Goal: Check status: Check status

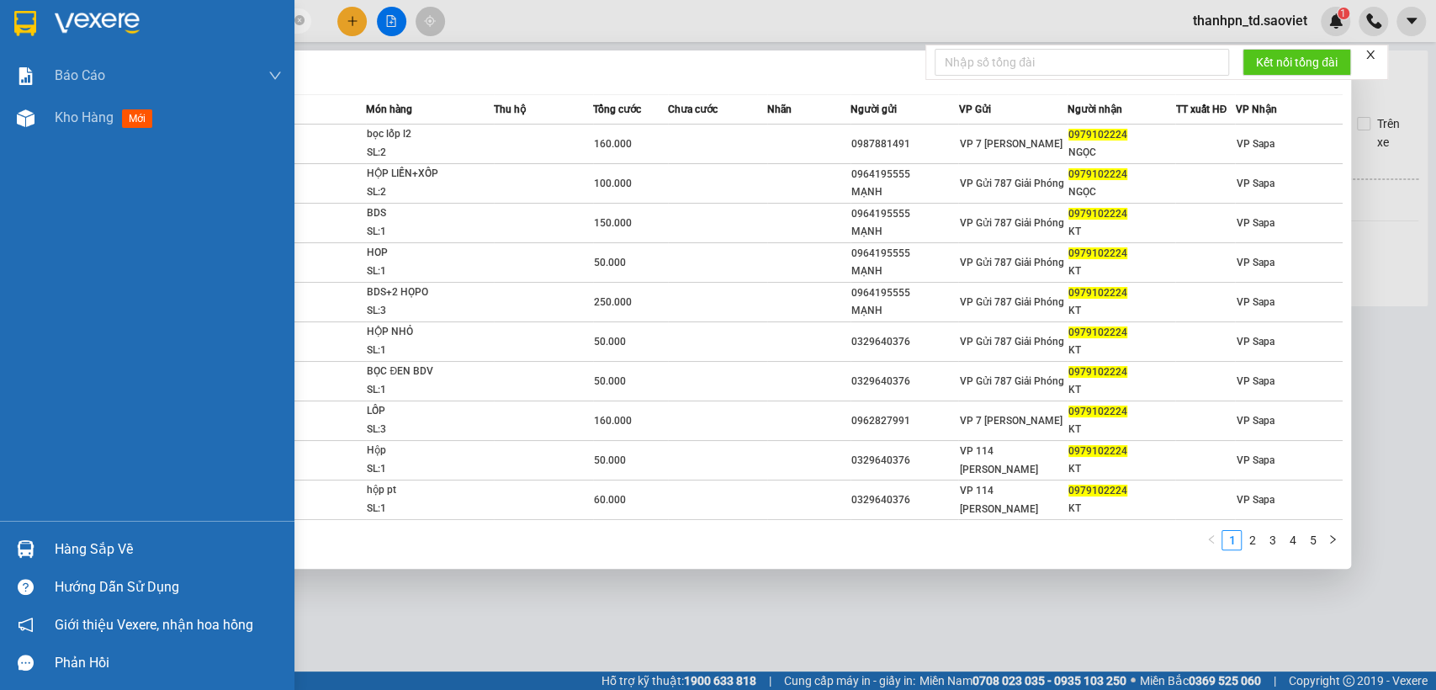
click at [0, 46] on section "Kết quả tìm kiếm ( 43 ) Bộ lọc Mã ĐH Trạng thái Món hàng Thu hộ Tổng cước Chưa …" at bounding box center [718, 345] width 1436 height 690
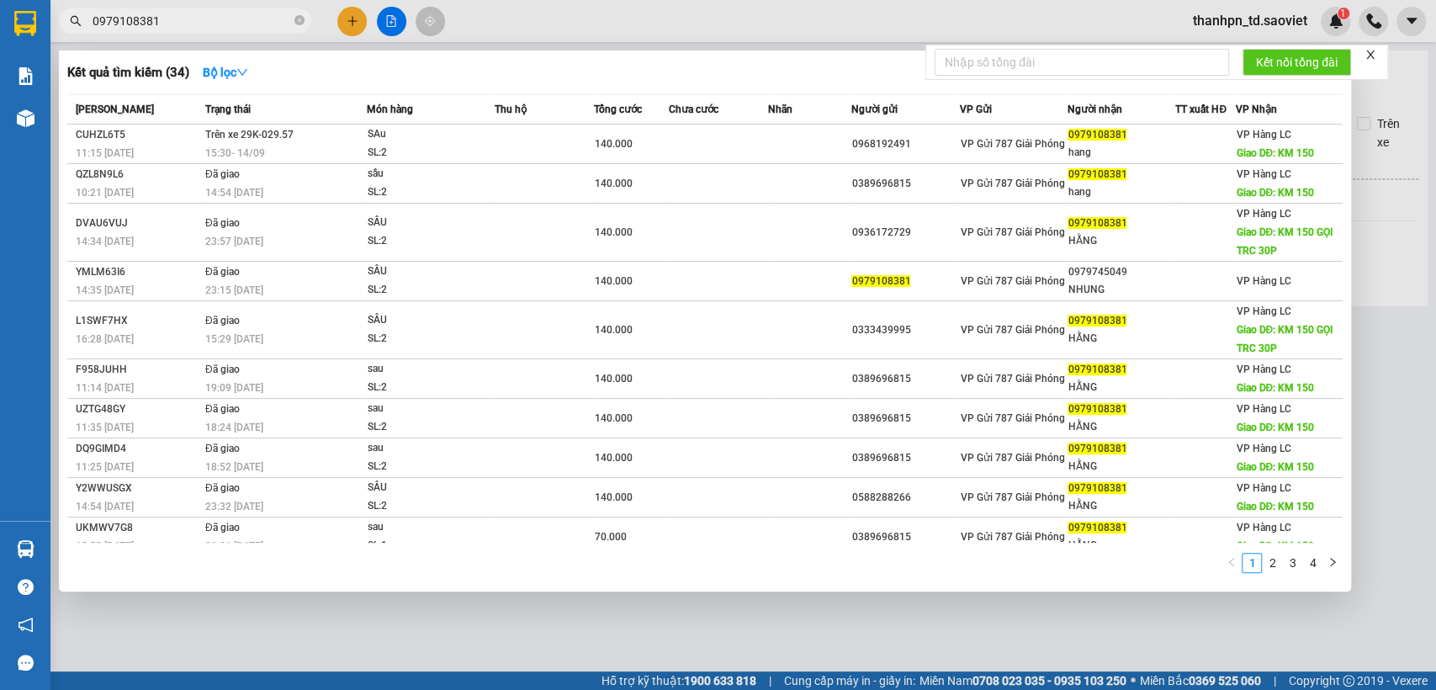
drag, startPoint x: 195, startPoint y: 19, endPoint x: 38, endPoint y: 9, distance: 157.7
click at [44, 10] on section "Kết quả tìm kiếm ( 34 ) Bộ lọc Mã ĐH Trạng thái Món hàng Thu hộ Tổng cước Chưa …" at bounding box center [718, 345] width 1436 height 690
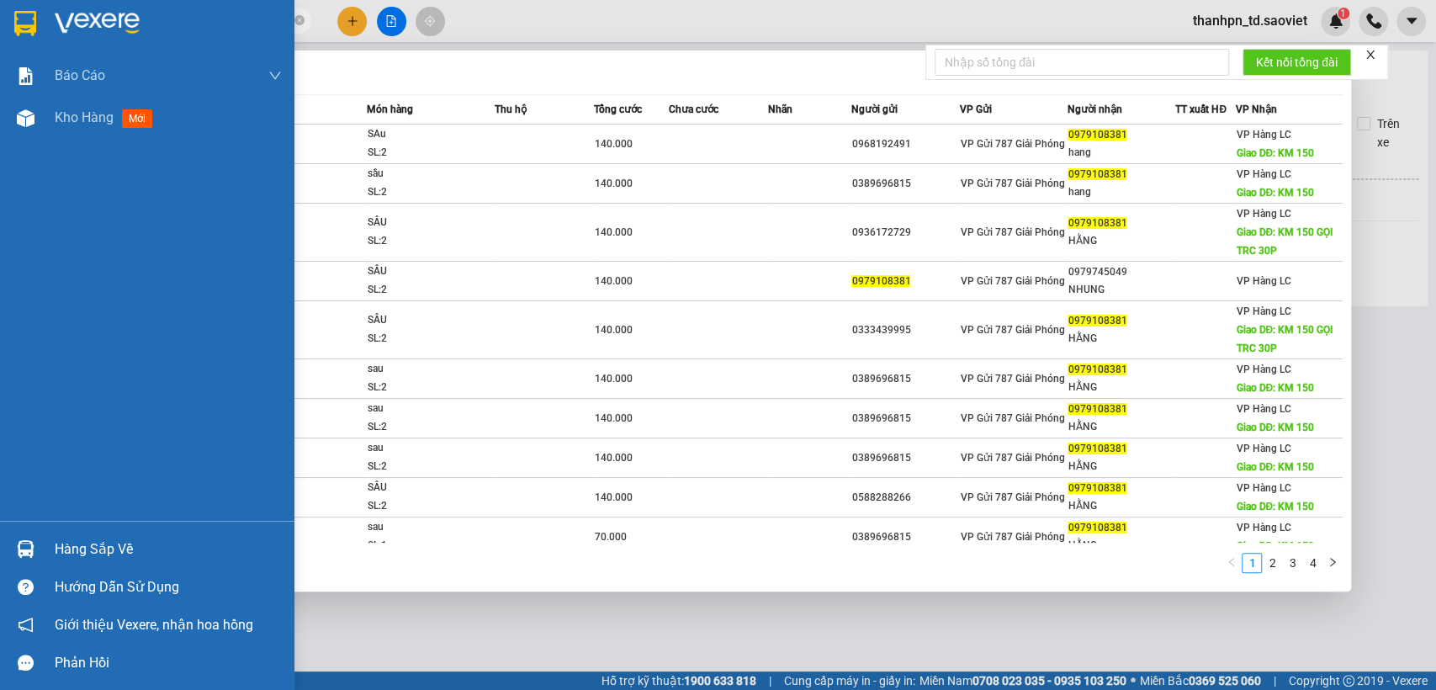
paste input "346003177"
type input "0346003177"
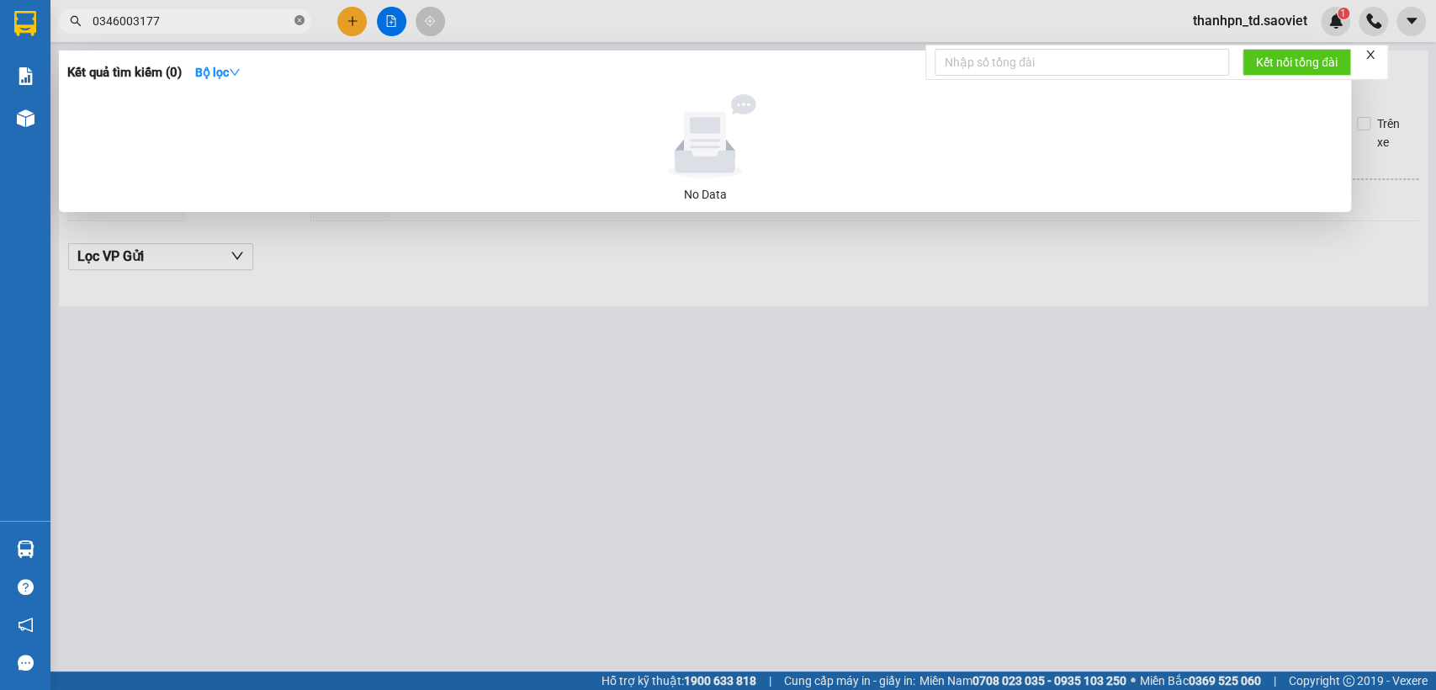
click at [302, 21] on icon "close-circle" at bounding box center [300, 20] width 10 height 10
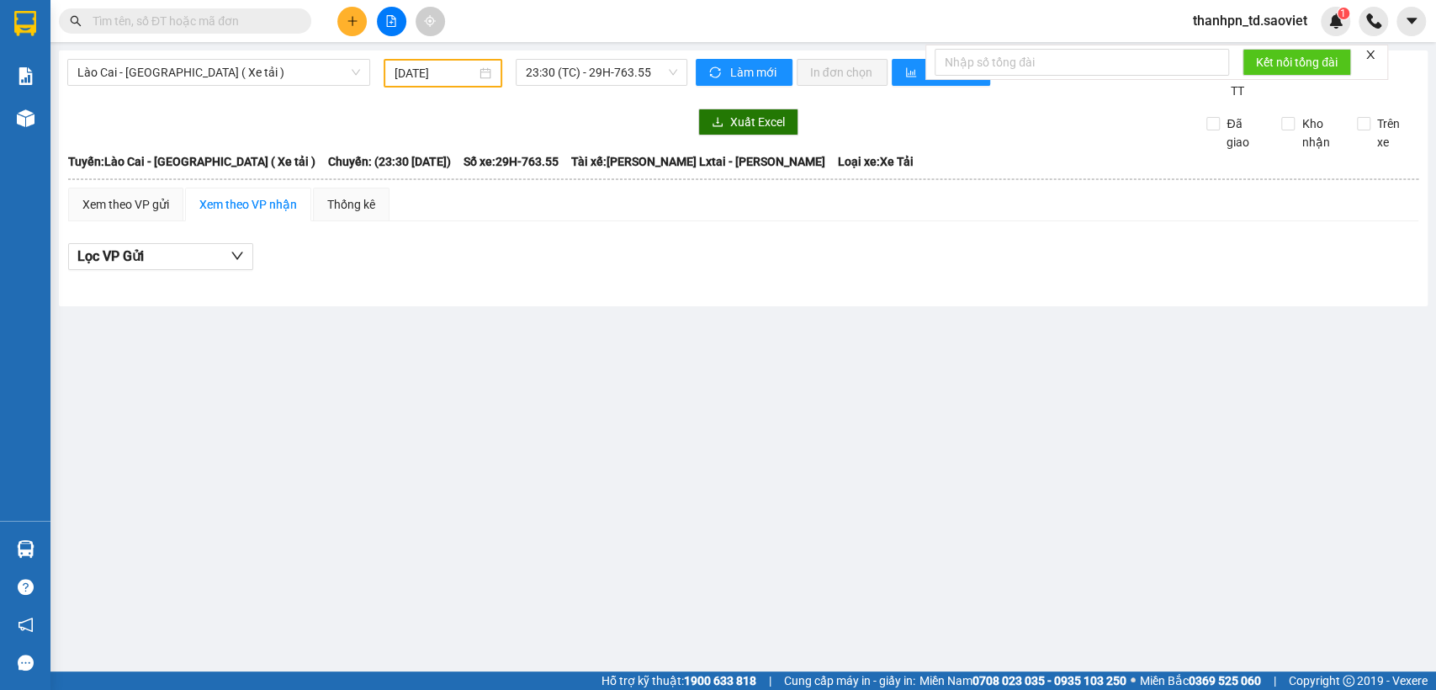
click at [253, 29] on input "text" at bounding box center [192, 21] width 199 height 19
click at [262, 24] on input "text" at bounding box center [192, 21] width 199 height 19
click at [241, 24] on input "text" at bounding box center [192, 21] width 199 height 19
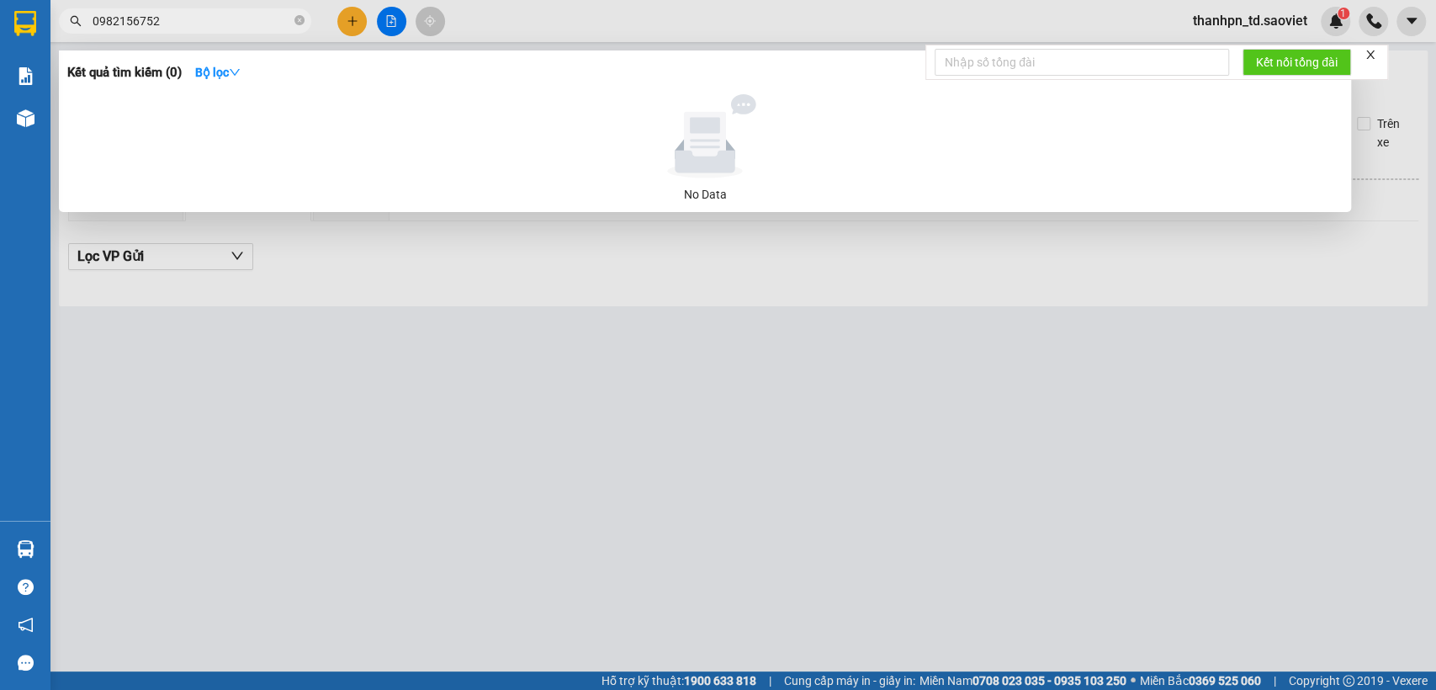
click at [947, 523] on div at bounding box center [718, 345] width 1436 height 690
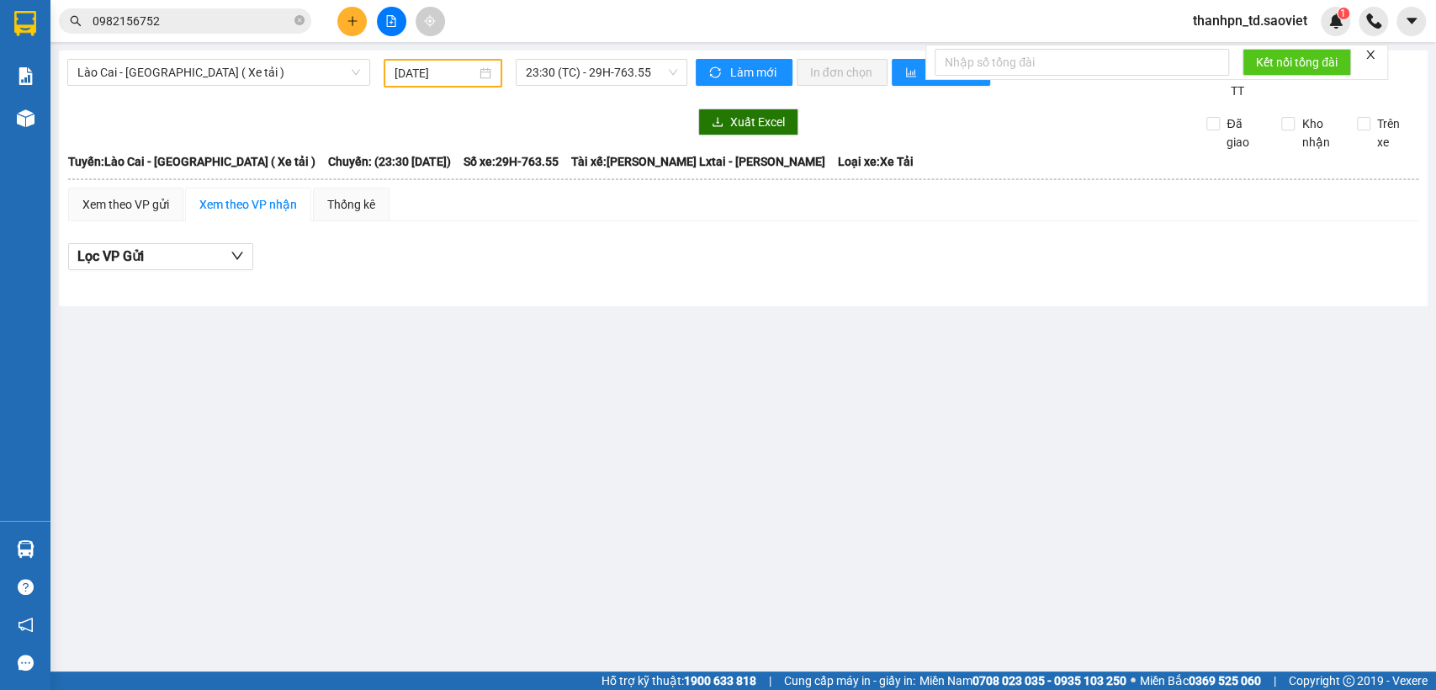
drag, startPoint x: 573, startPoint y: 449, endPoint x: 565, endPoint y: 436, distance: 15.4
click at [572, 448] on main "Lào Cai - [GEOGRAPHIC_DATA] ( Xe tải ) [DATE] 23:30 (TC) - 29H-763.55 Làm mới I…" at bounding box center [718, 335] width 1436 height 671
click at [195, 19] on input "0982156752" at bounding box center [192, 21] width 199 height 19
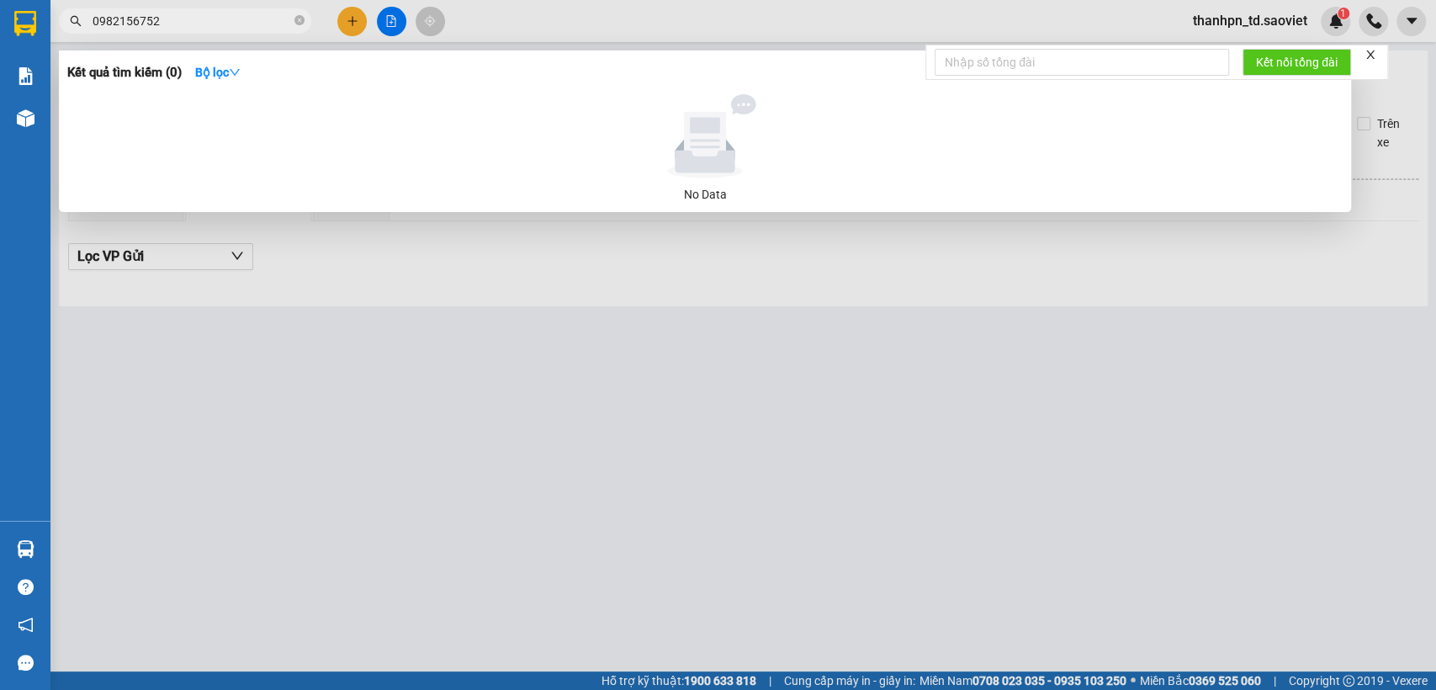
click at [802, 462] on div at bounding box center [718, 345] width 1436 height 690
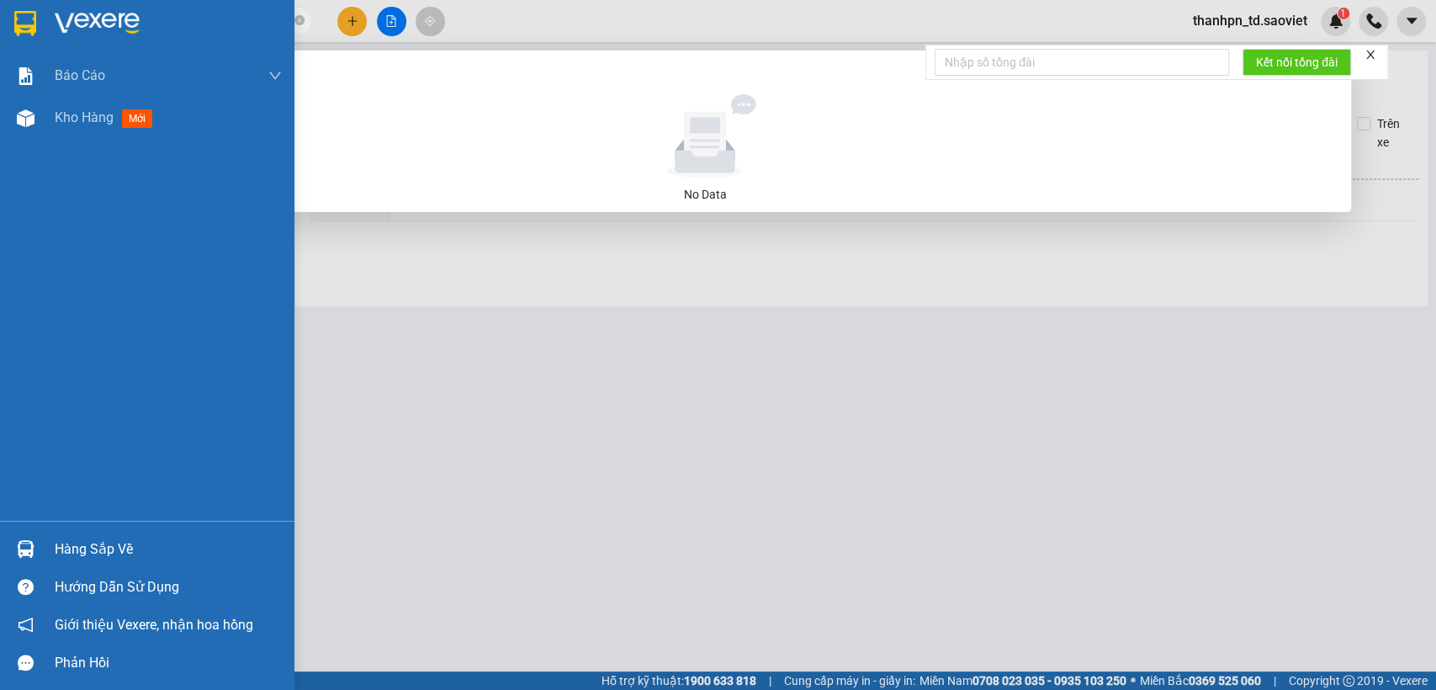
drag, startPoint x: 221, startPoint y: 25, endPoint x: 38, endPoint y: 52, distance: 185.4
click at [38, 52] on section "Kết quả tìm kiếm ( 0 ) Bộ lọc No Data 0982156752 thanhpn_td.saoviet 1 Báo cáo 5…" at bounding box center [718, 345] width 1436 height 690
paste input "14268058"
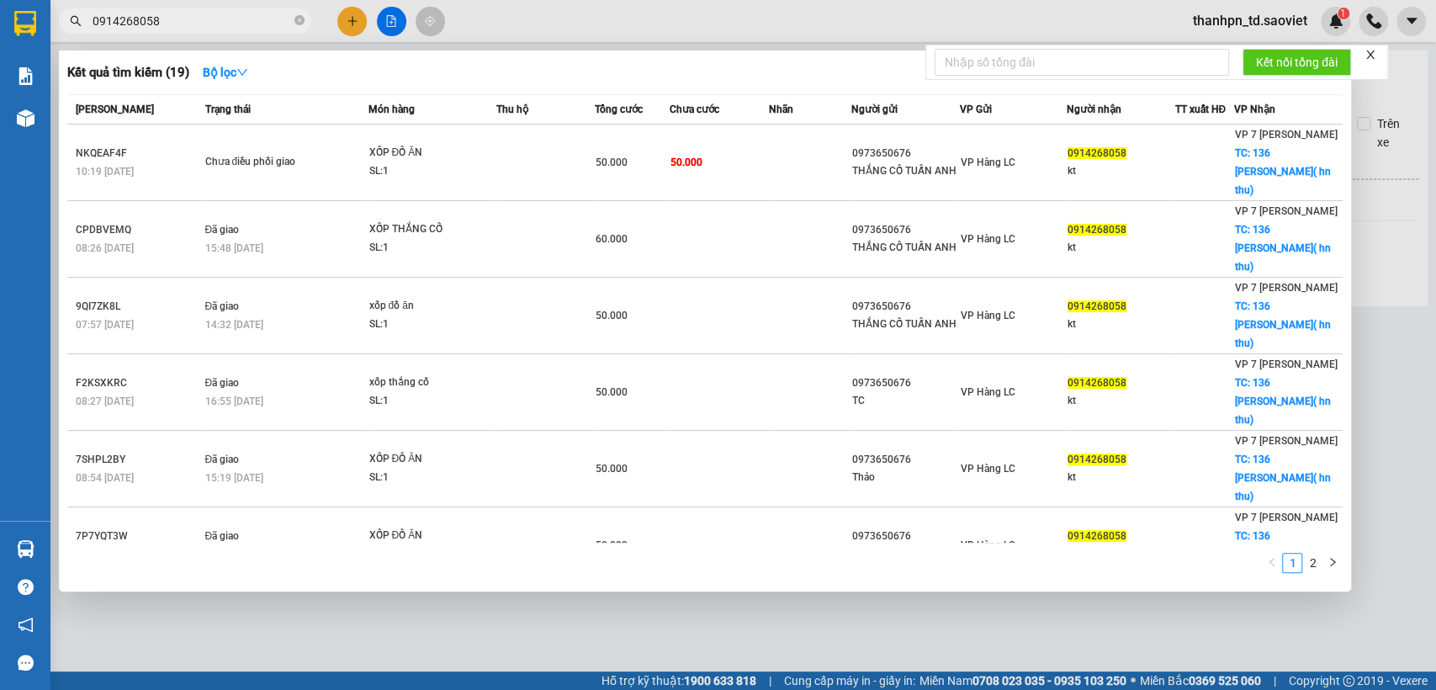
click at [647, 638] on div at bounding box center [718, 345] width 1436 height 690
click at [204, 21] on input "0914268058" at bounding box center [192, 21] width 199 height 19
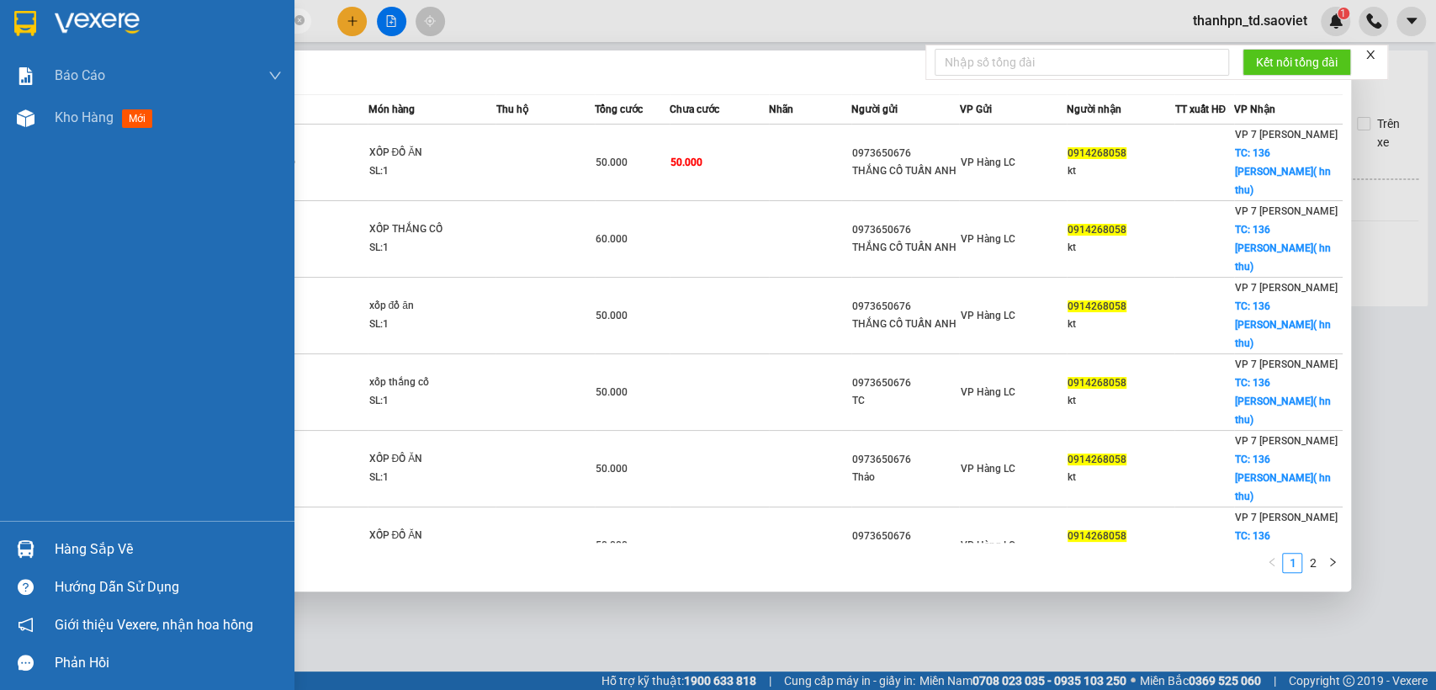
drag, startPoint x: 168, startPoint y: 19, endPoint x: 0, endPoint y: 36, distance: 169.1
click at [0, 36] on section "Kết quả tìm kiếm ( 19 ) Bộ lọc Mã ĐH Trạng thái Món hàng Thu hộ Tổng cước Chưa …" at bounding box center [718, 345] width 1436 height 690
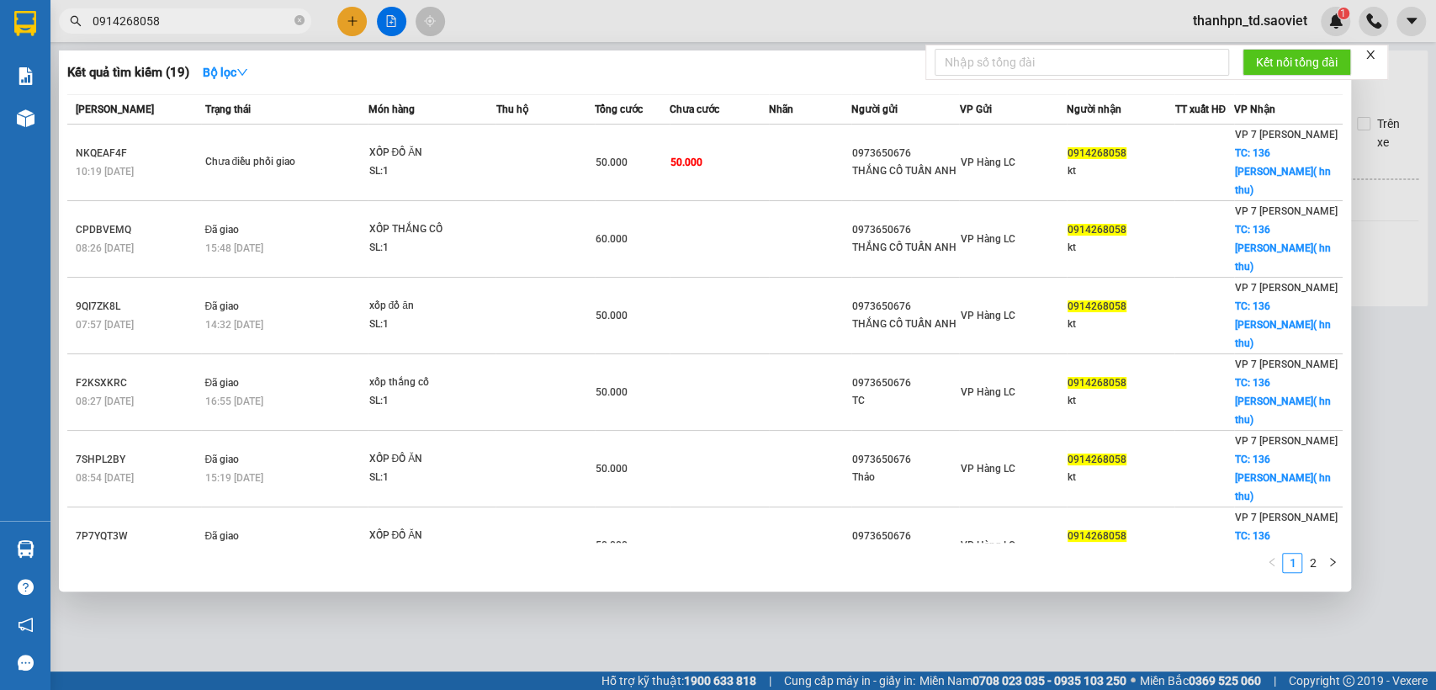
paste input "89203880"
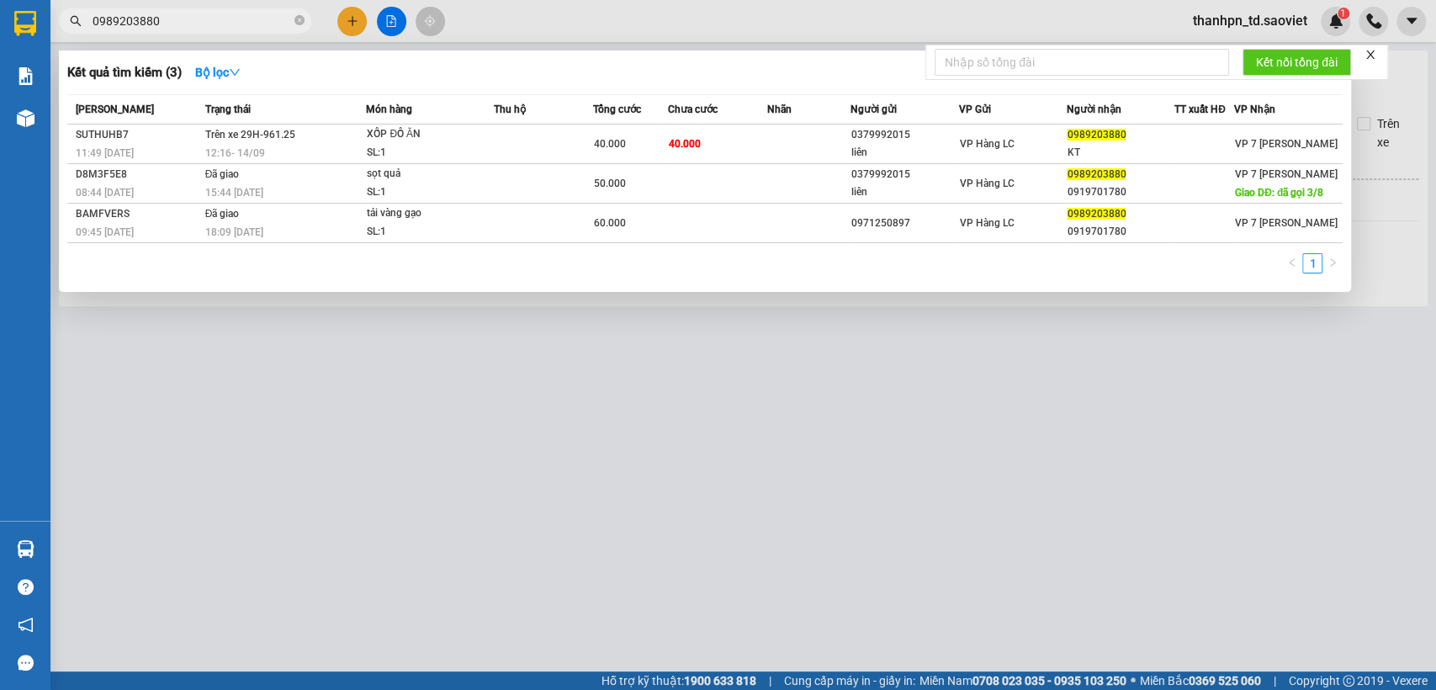
type input "0989203880"
click at [303, 19] on icon "close-circle" at bounding box center [300, 20] width 10 height 10
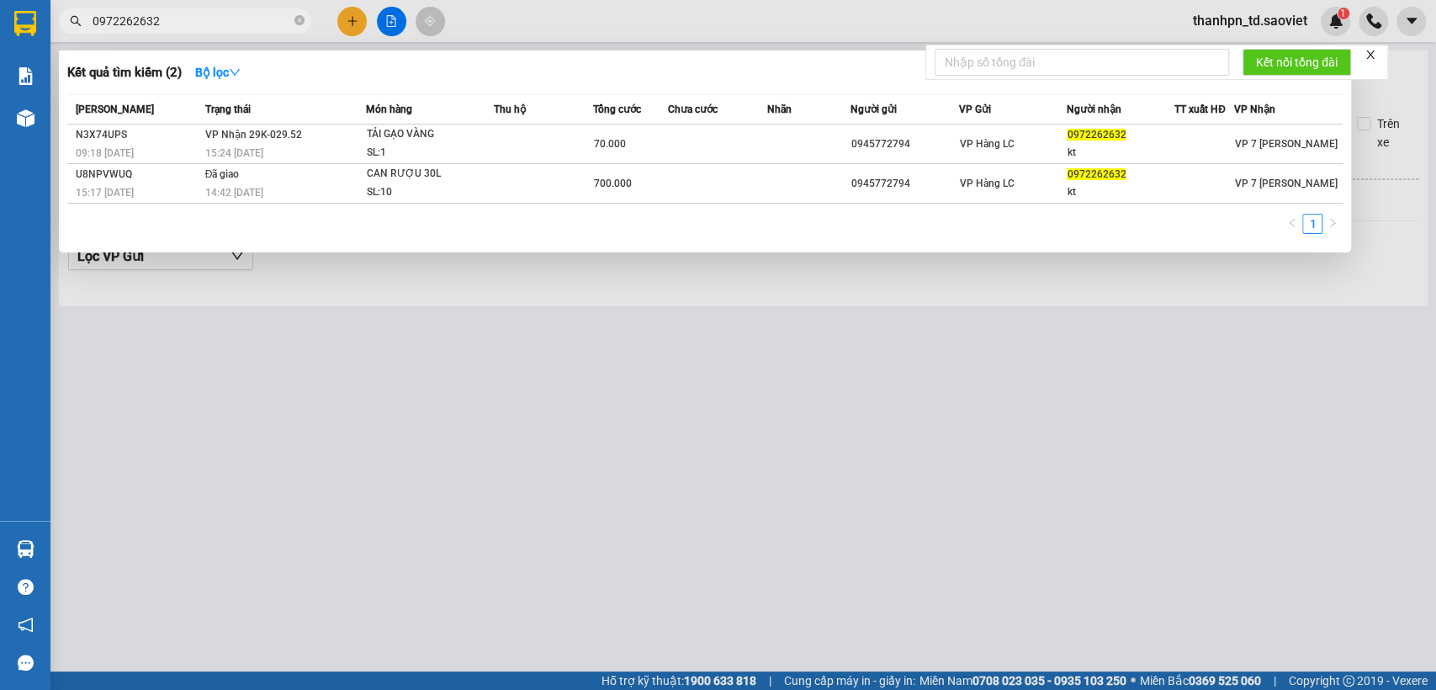
type input "0972262632"
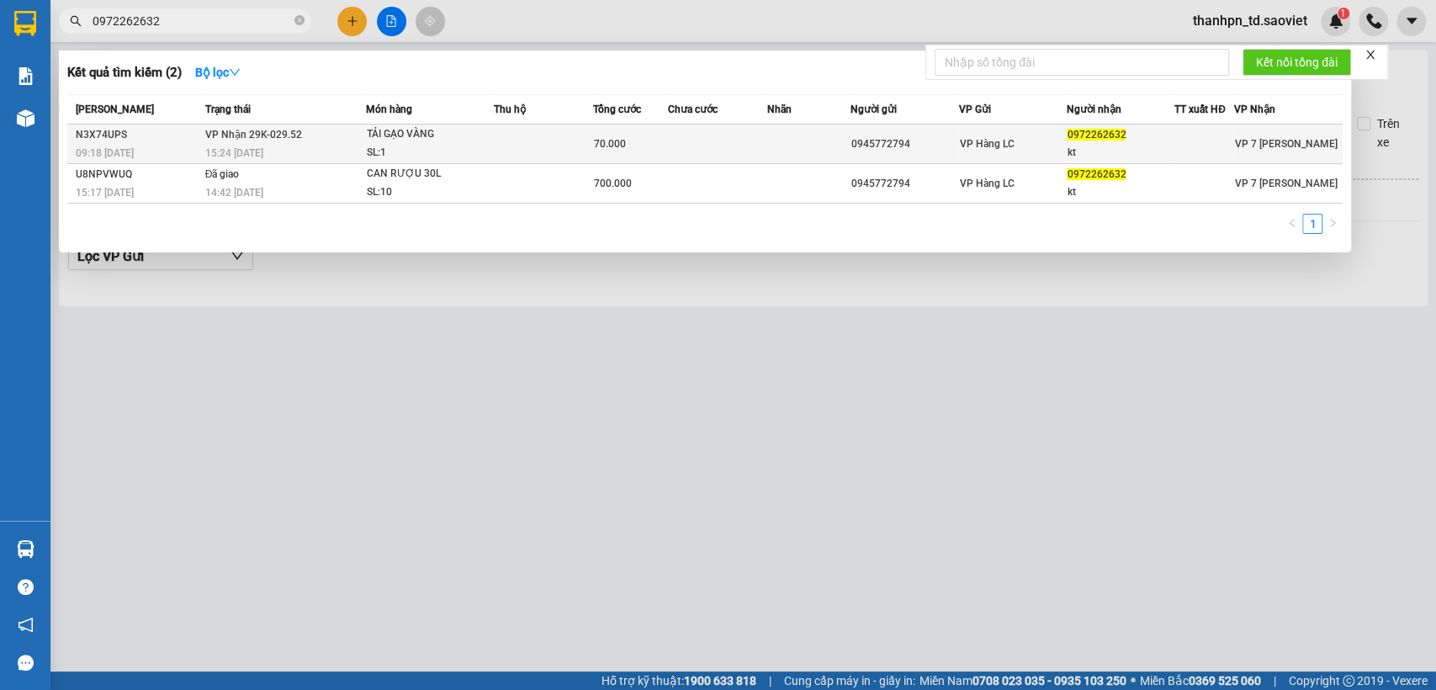
click at [552, 142] on td at bounding box center [543, 145] width 99 height 40
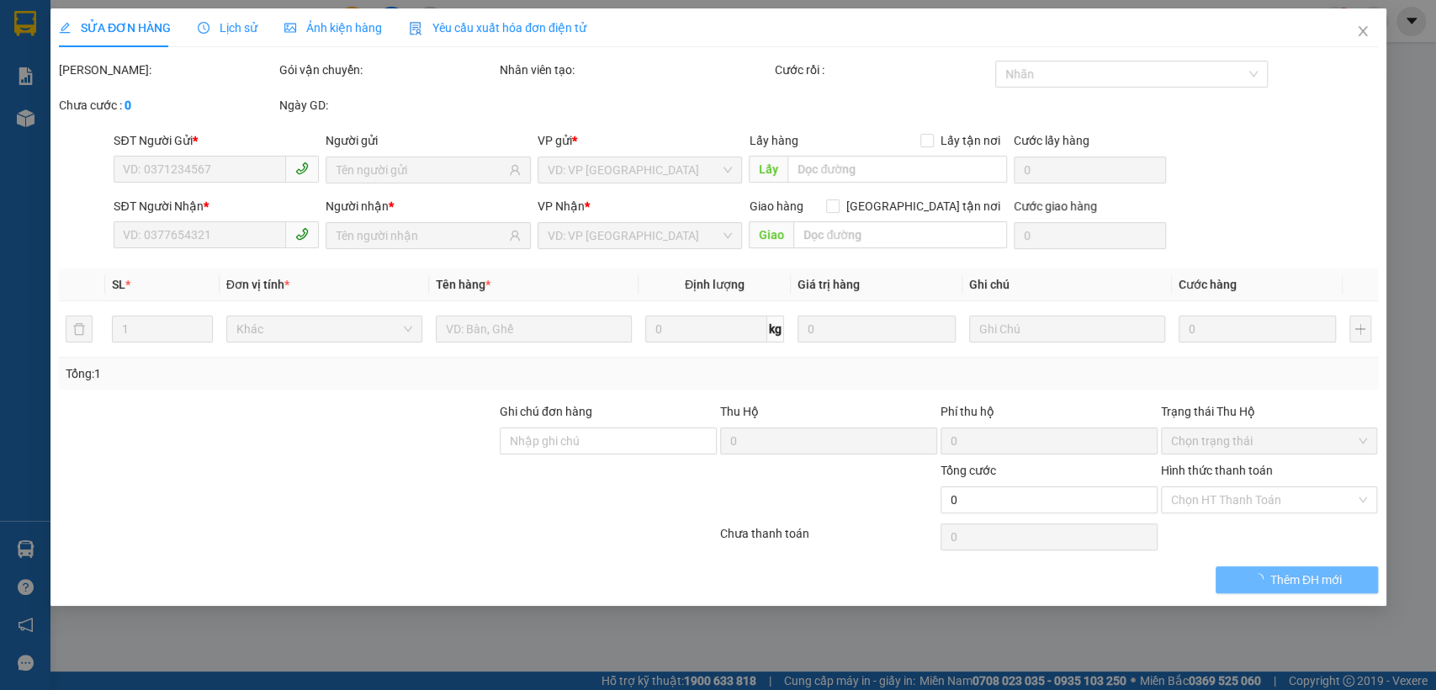
type input "0945772794"
type input "0972262632"
type input "kt"
type input "70.000"
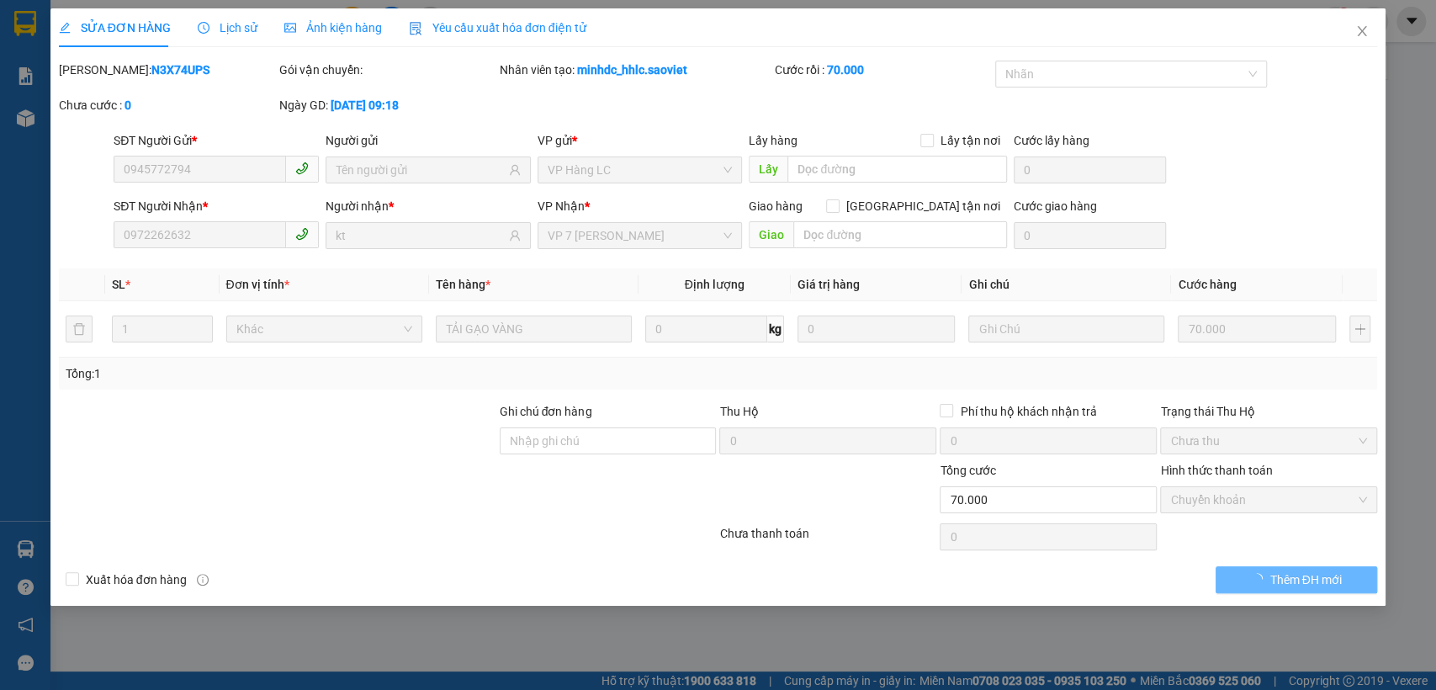
click at [223, 28] on span "Lịch sử" at bounding box center [228, 27] width 60 height 13
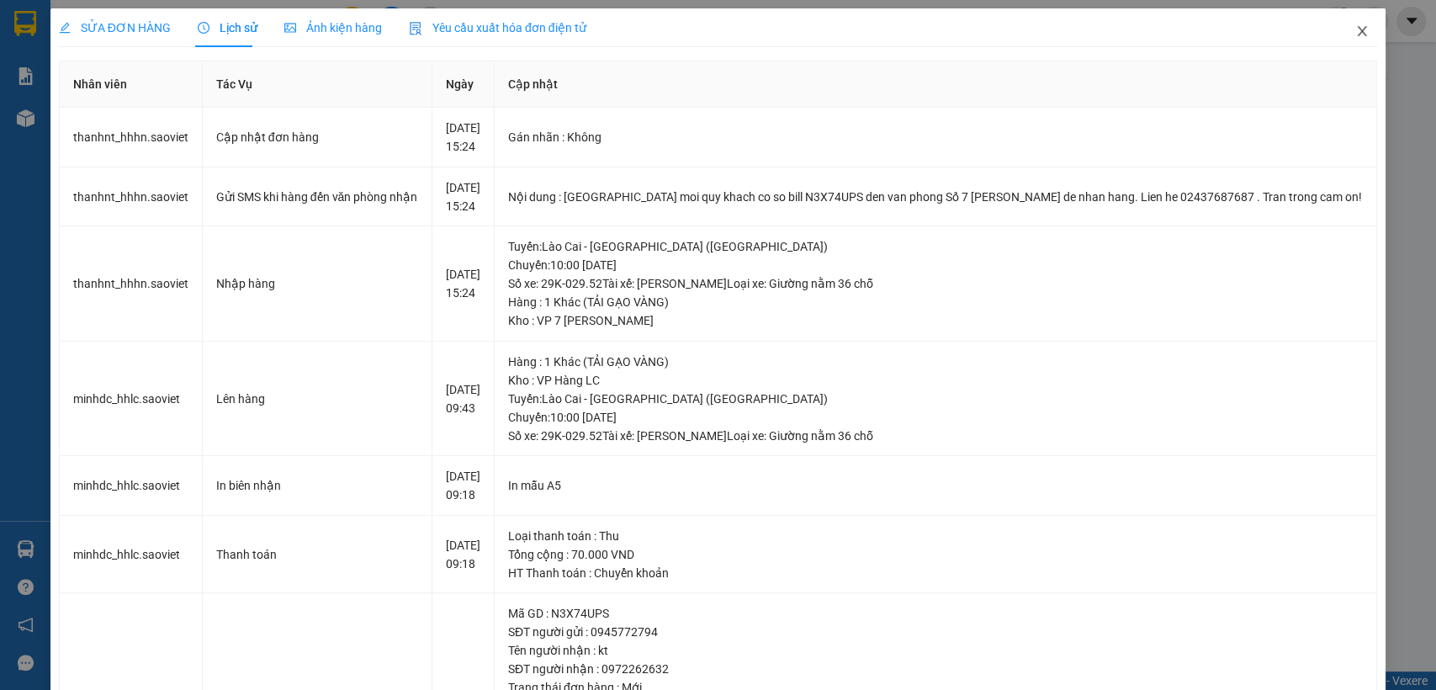
drag, startPoint x: 1345, startPoint y: 29, endPoint x: 1271, endPoint y: 52, distance: 77.5
click at [1340, 26] on span "Close" at bounding box center [1362, 31] width 47 height 47
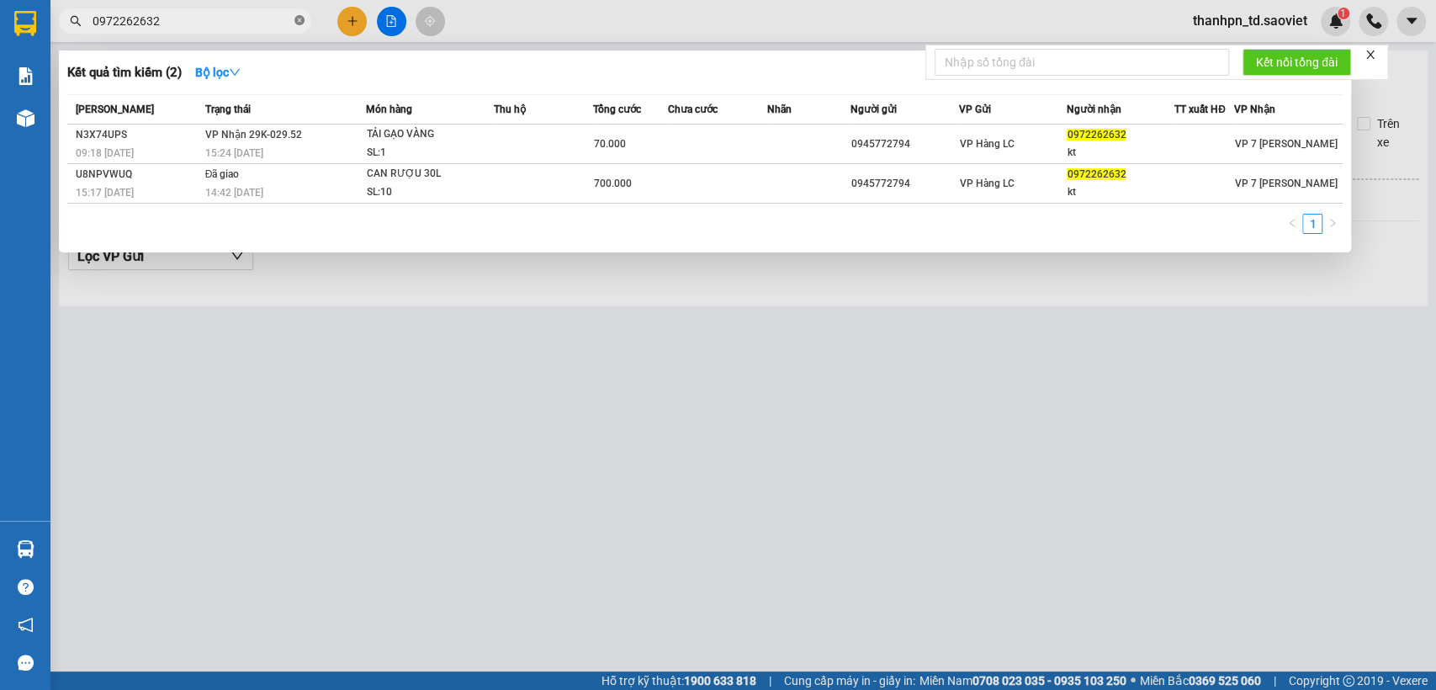
drag, startPoint x: 299, startPoint y: 15, endPoint x: 271, endPoint y: 15, distance: 27.8
click at [298, 15] on icon "close-circle" at bounding box center [300, 20] width 10 height 10
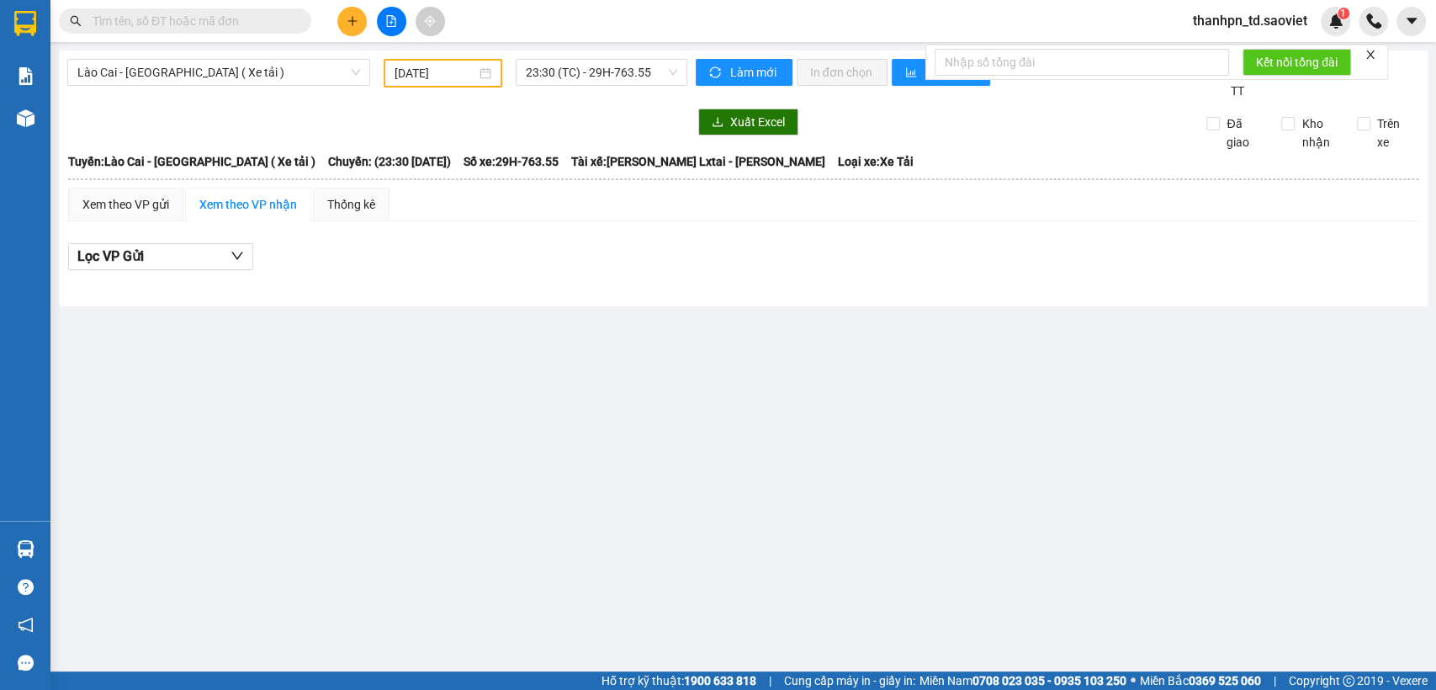
click at [261, 15] on input "text" at bounding box center [192, 21] width 199 height 19
paste input "0354864136"
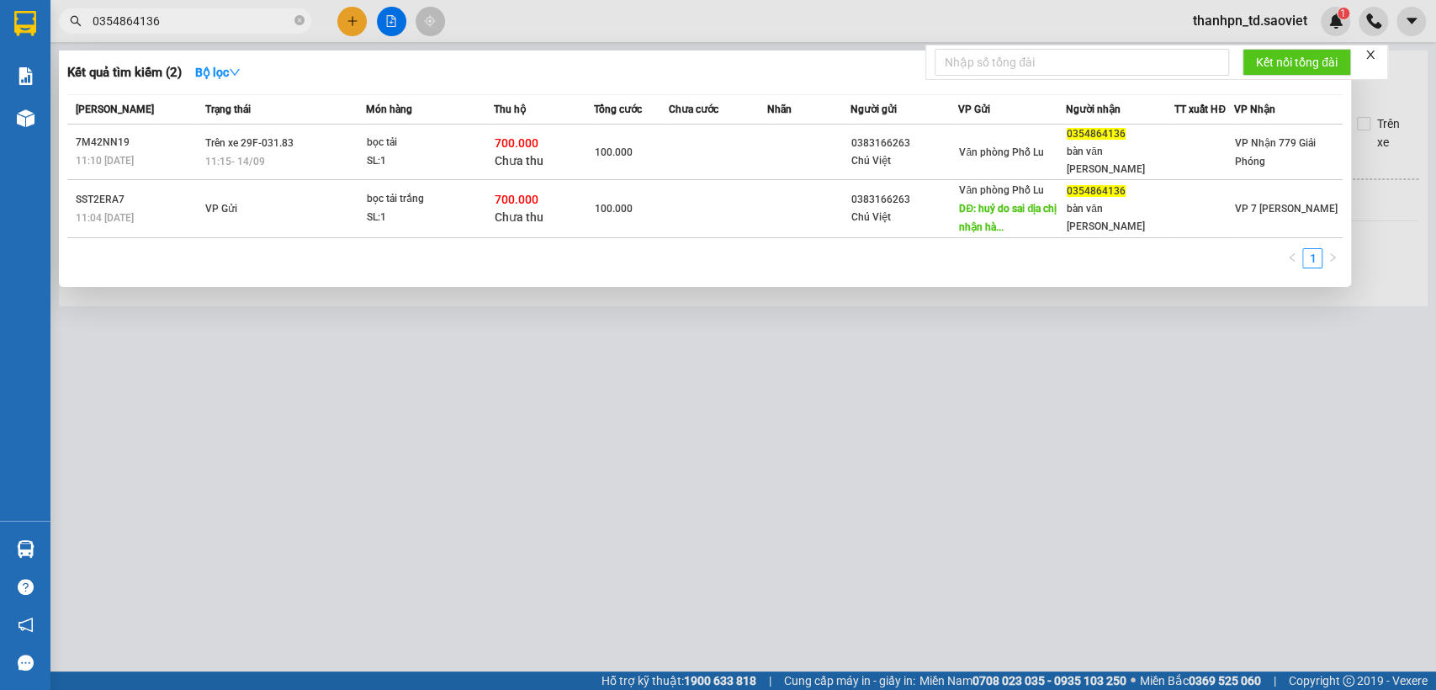
type input "0354864136"
click at [969, 511] on div at bounding box center [718, 345] width 1436 height 690
